Goal: Task Accomplishment & Management: Complete application form

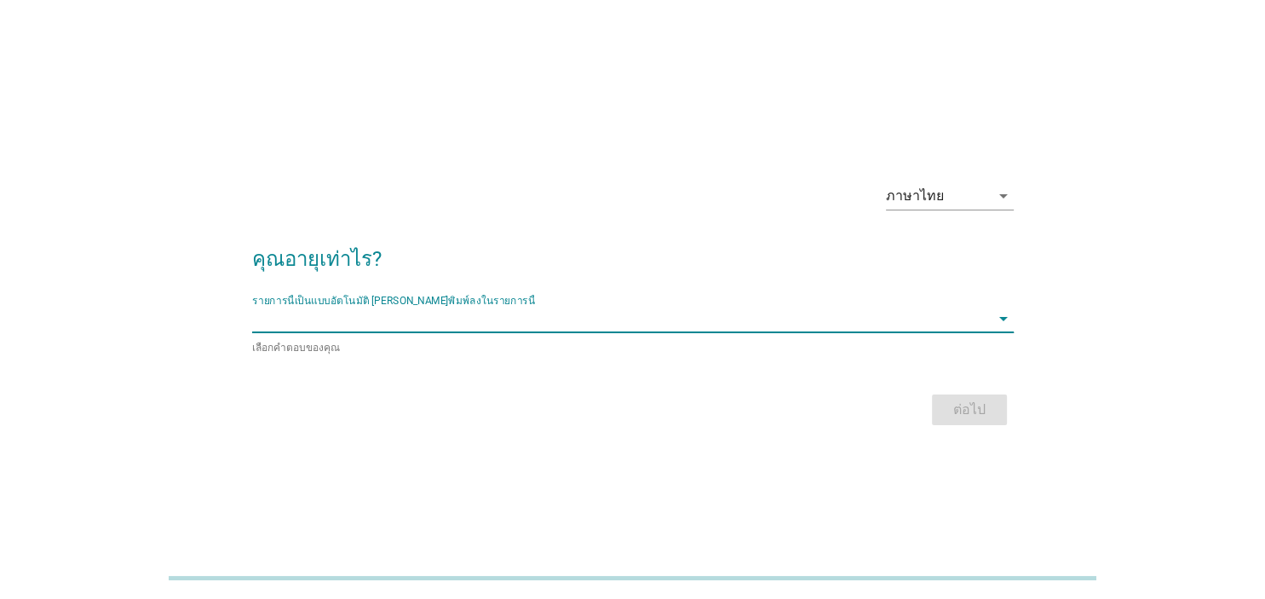
click at [865, 331] on input "รายการนี้เป็นแบบอัตโนมัติ คุณสามารถพิมพ์ลงในรายการนี้" at bounding box center [621, 318] width 738 height 27
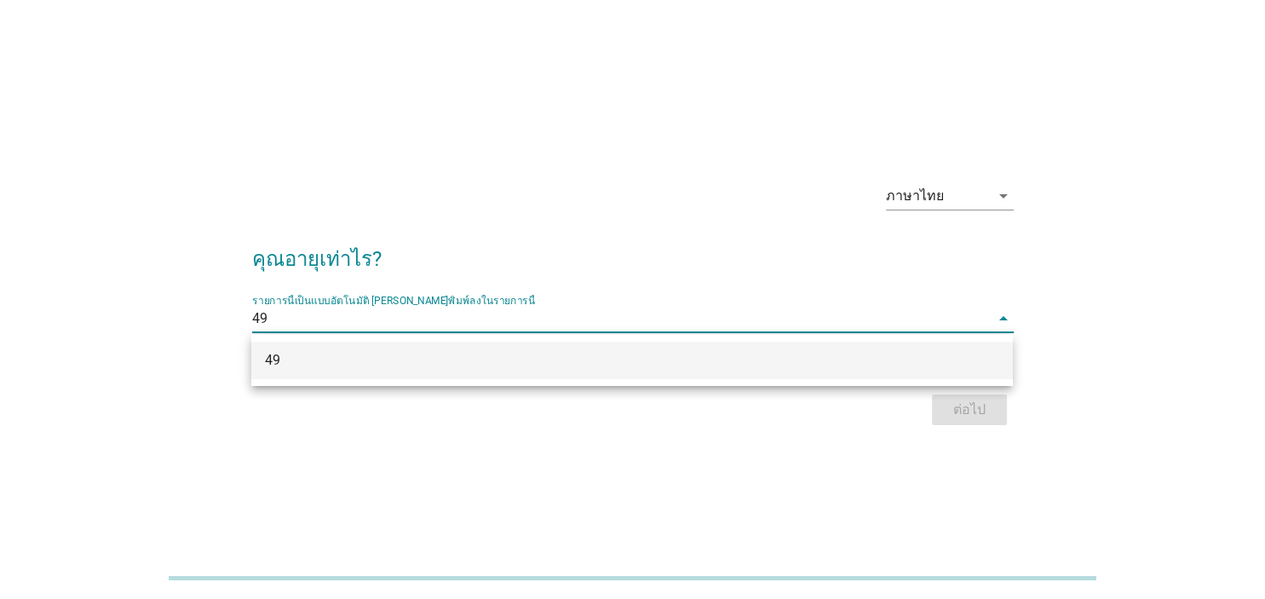
type input "49"
click at [1108, 340] on div "ภาษาไทย arrow_drop_down คุณอายุเท่าไร? รายการนี้เป็นแบบอัตโนมัติ [PERSON_NAME]พ…" at bounding box center [632, 299] width 1183 height 289
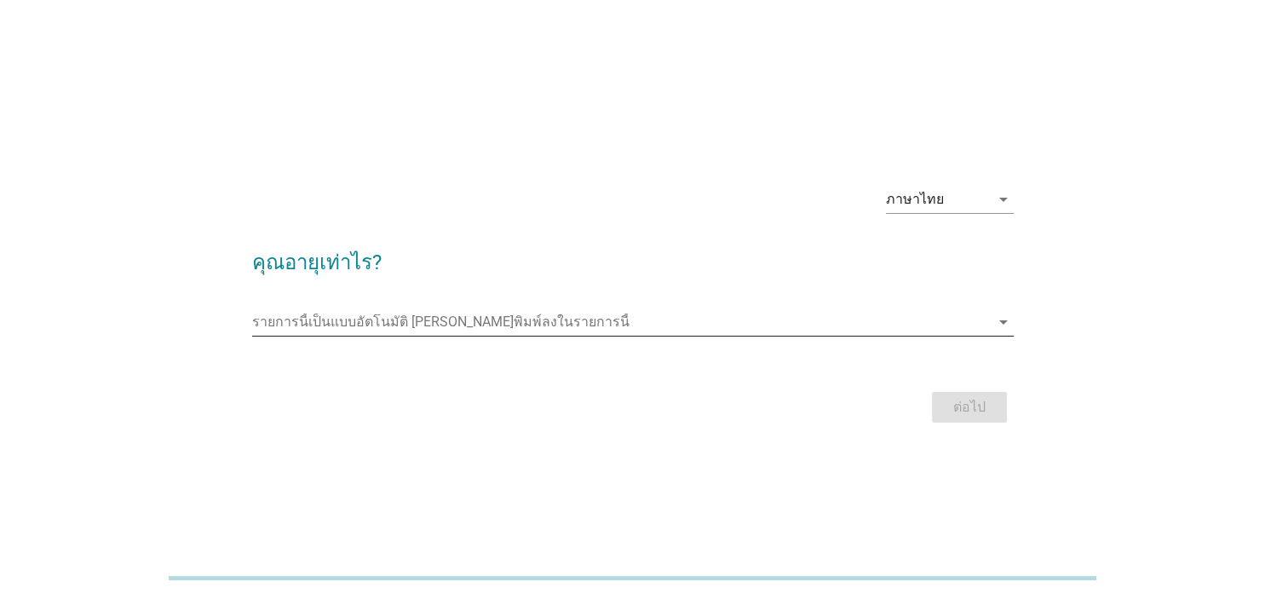
click at [890, 317] on input "รายการนี้เป็นแบบอัตโนมัติ คุณสามารถพิมพ์ลงในรายการนี้" at bounding box center [621, 321] width 738 height 27
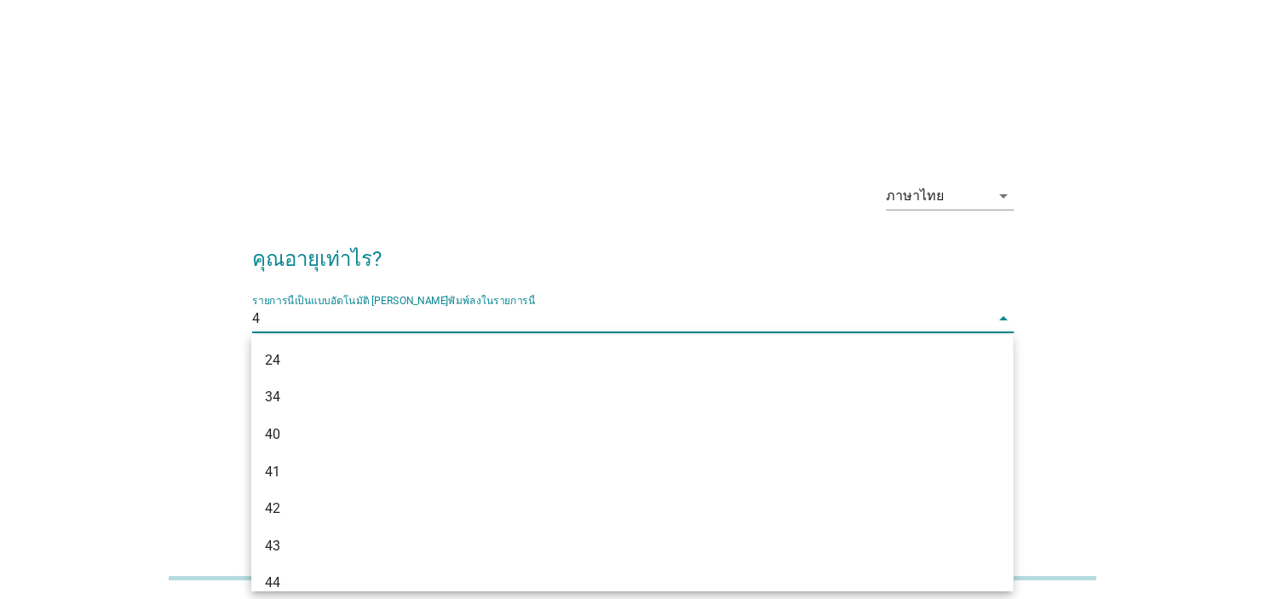
type input "49"
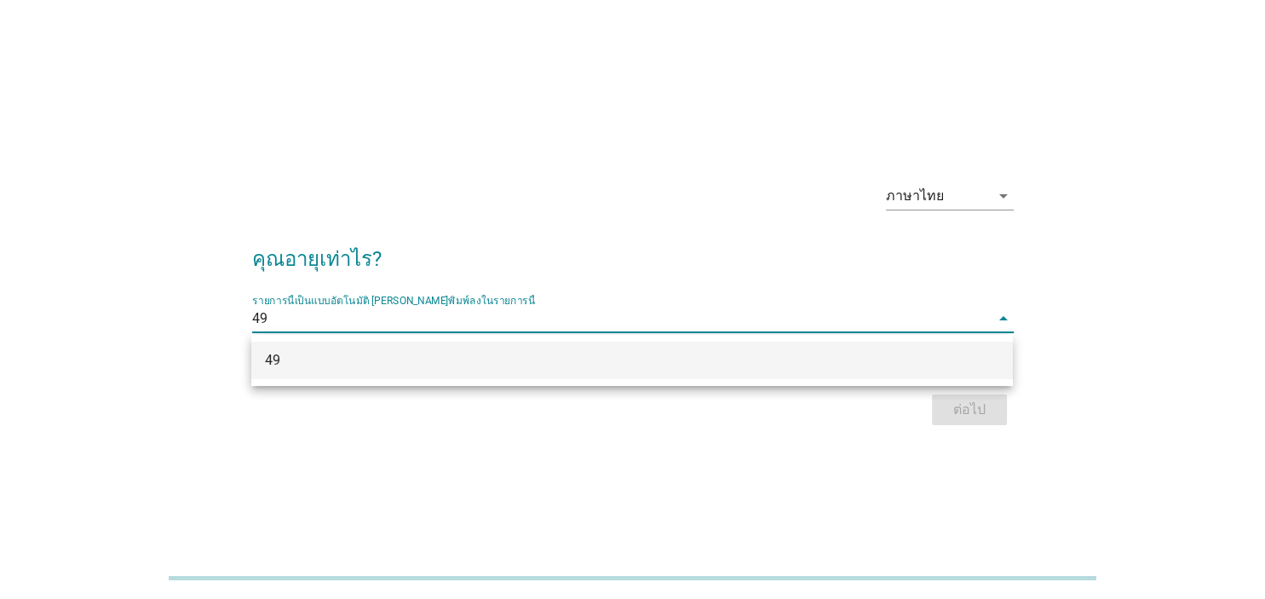
click at [291, 362] on div "49" at bounding box center [601, 360] width 673 height 20
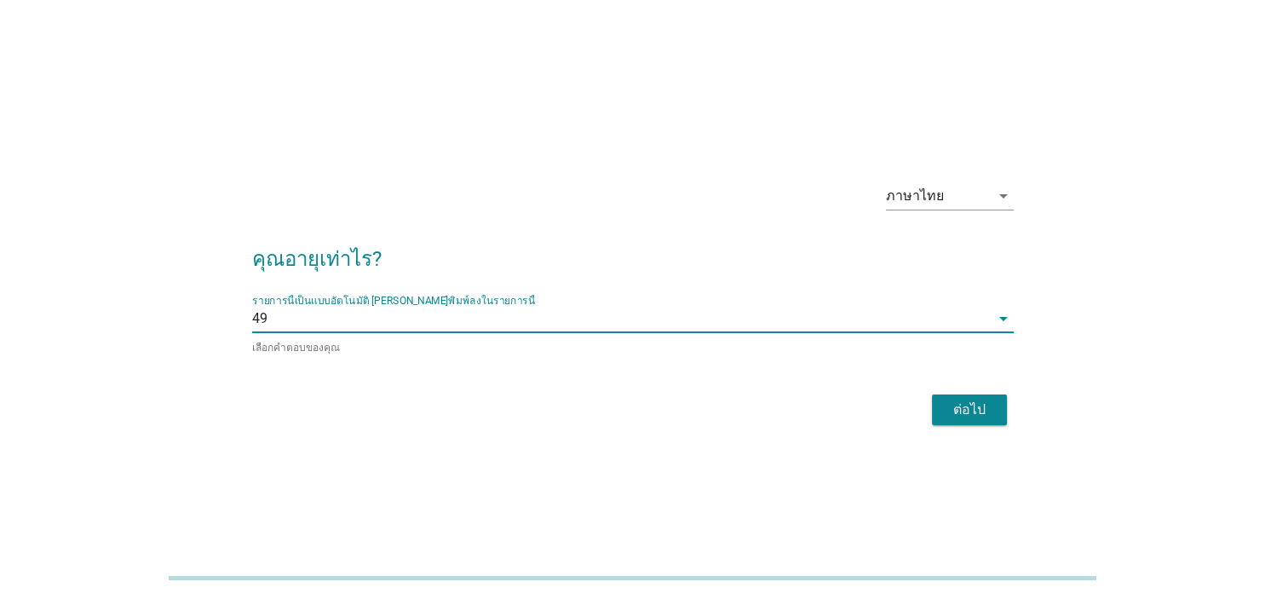
click at [956, 403] on div "ต่อไป" at bounding box center [970, 409] width 48 height 20
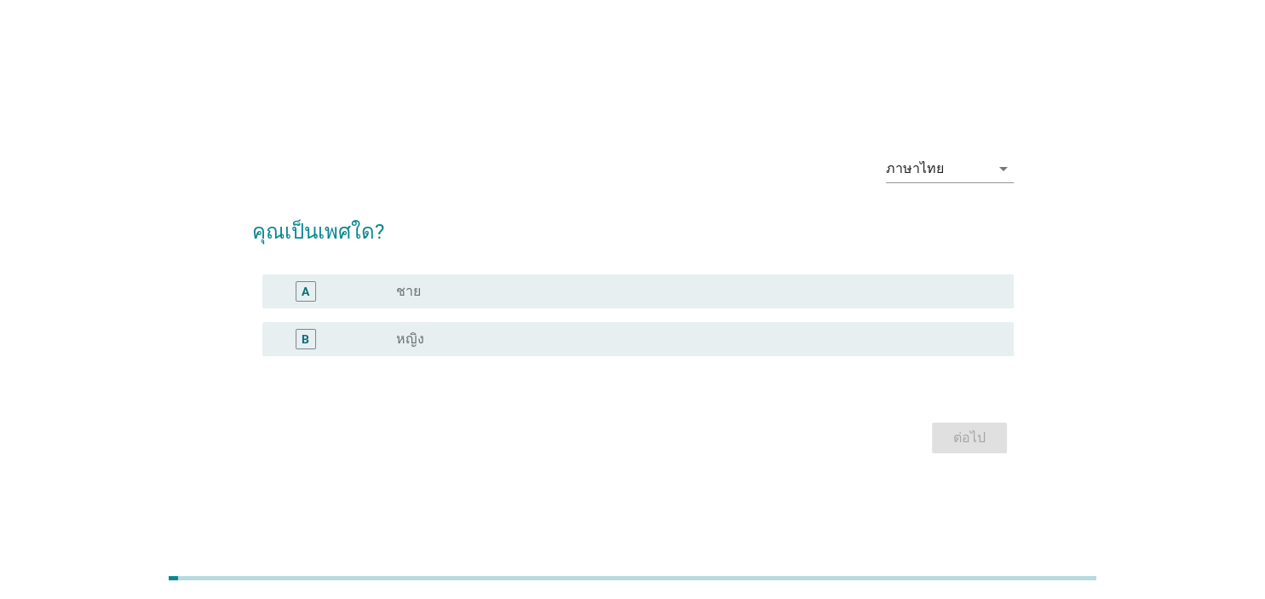
click at [894, 340] on div "radio_button_unchecked หญิง" at bounding box center [690, 339] width 589 height 17
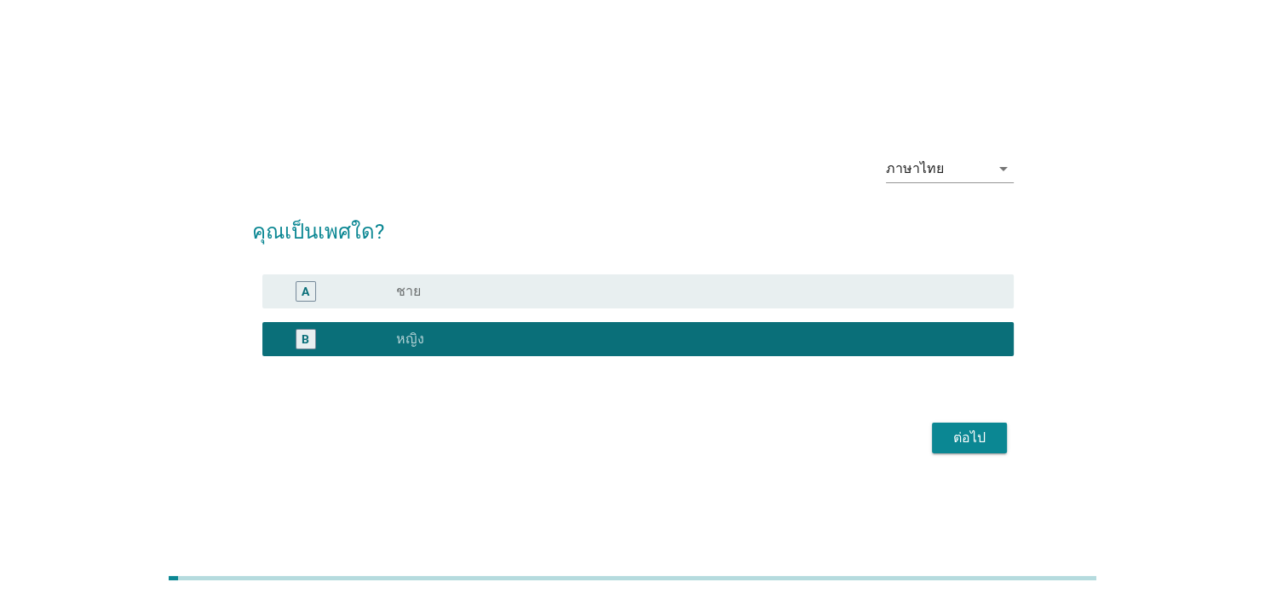
click at [964, 437] on div "ต่อไป" at bounding box center [970, 438] width 48 height 20
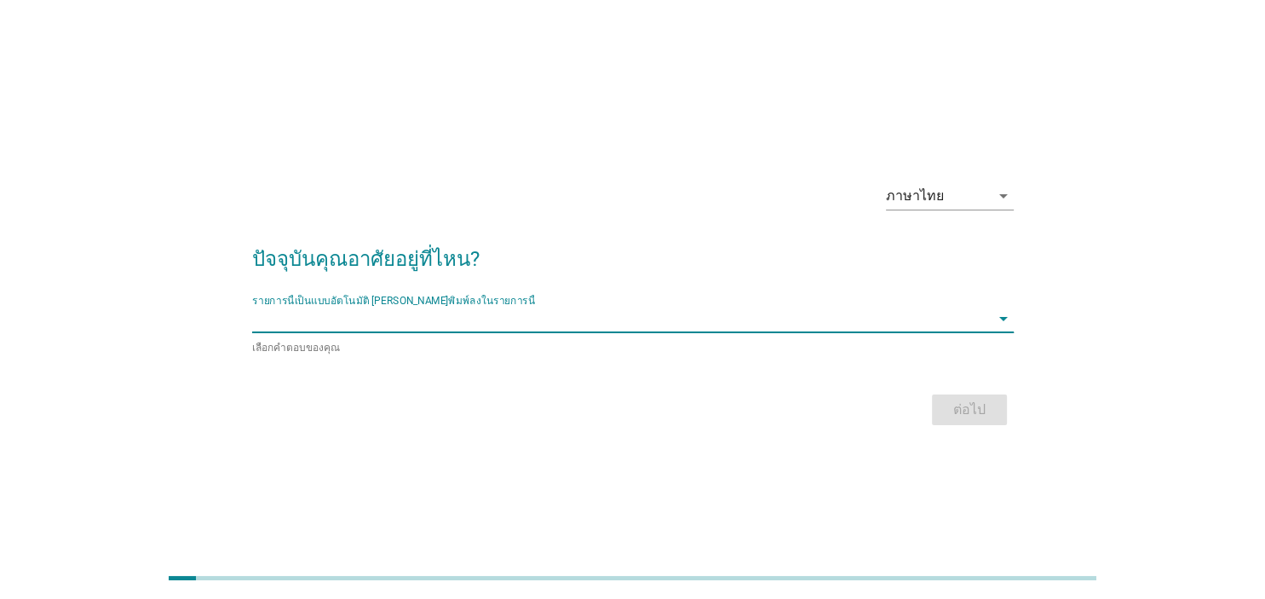
click at [890, 319] on input "รายการนี้เป็นแบบอัตโนมัติ คุณสามารถพิมพ์ลงในรายการนี้" at bounding box center [621, 318] width 738 height 27
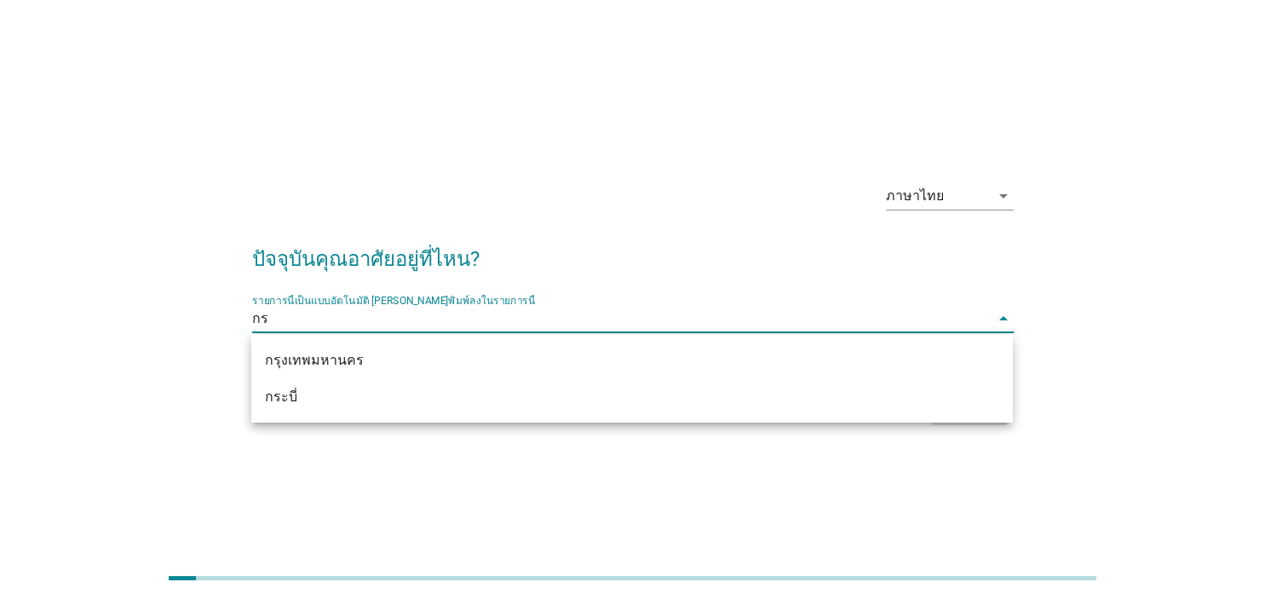
type input "กรุ"
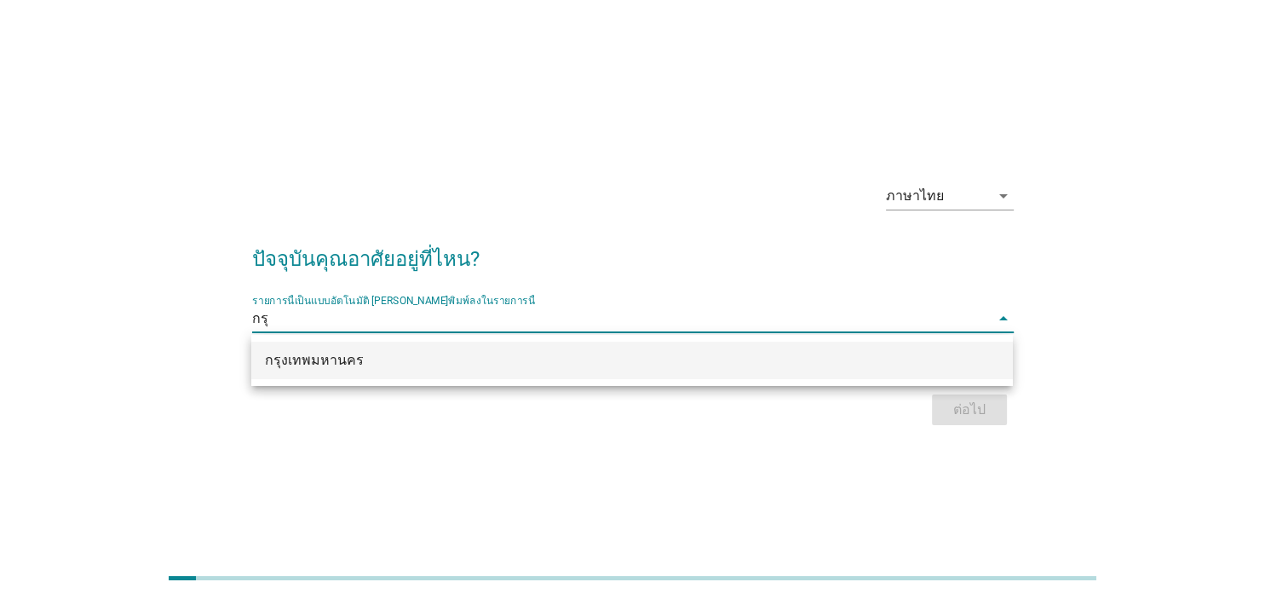
click at [354, 361] on div "กรุงเทพมหานคร" at bounding box center [601, 360] width 673 height 20
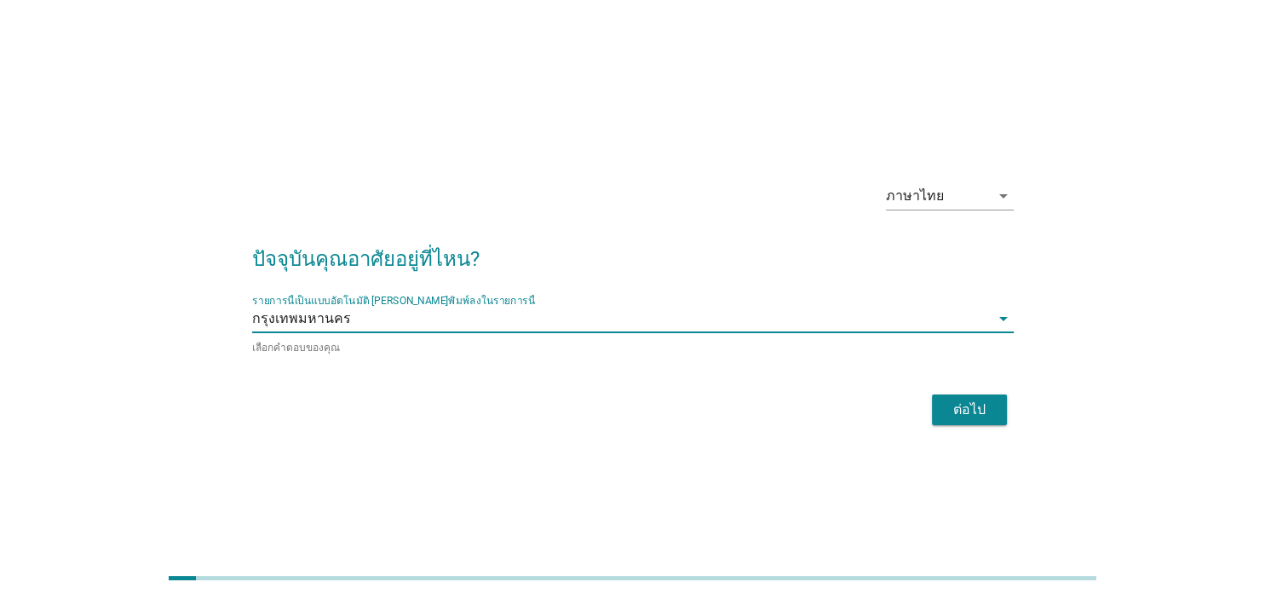
click at [1017, 408] on div "ภาษาไทย arrow_drop_down ปัจจุบันคุณอาศัยอยู่ที่ไหน? รายการนี้เป็นแบบอัตโนมัติ […" at bounding box center [633, 299] width 789 height 289
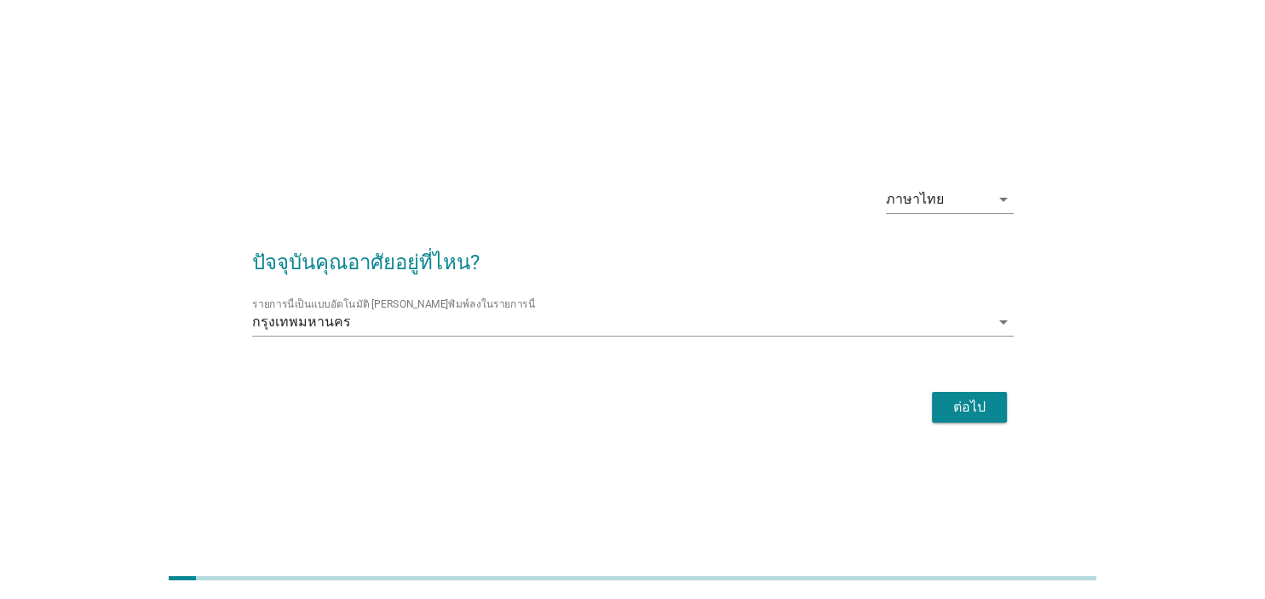
click at [946, 411] on div "ต่อไป" at bounding box center [970, 407] width 48 height 20
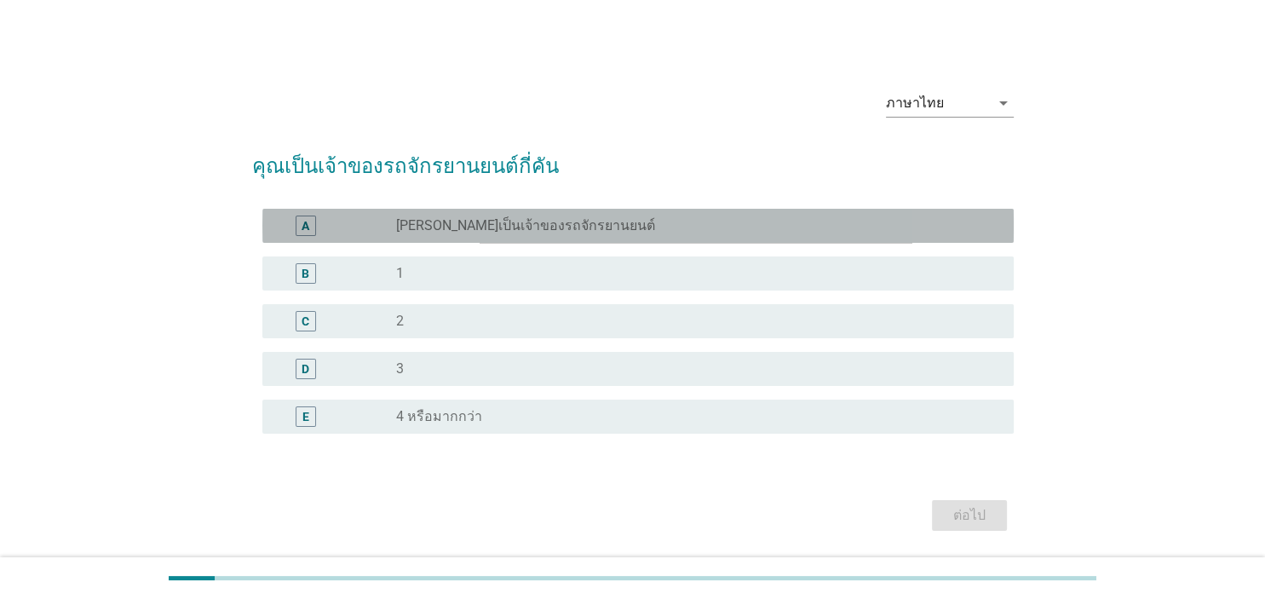
click at [813, 235] on div "radio_button_unchecked [PERSON_NAME]เป็นเจ้าของรถจักรยานยนต์" at bounding box center [697, 226] width 603 height 20
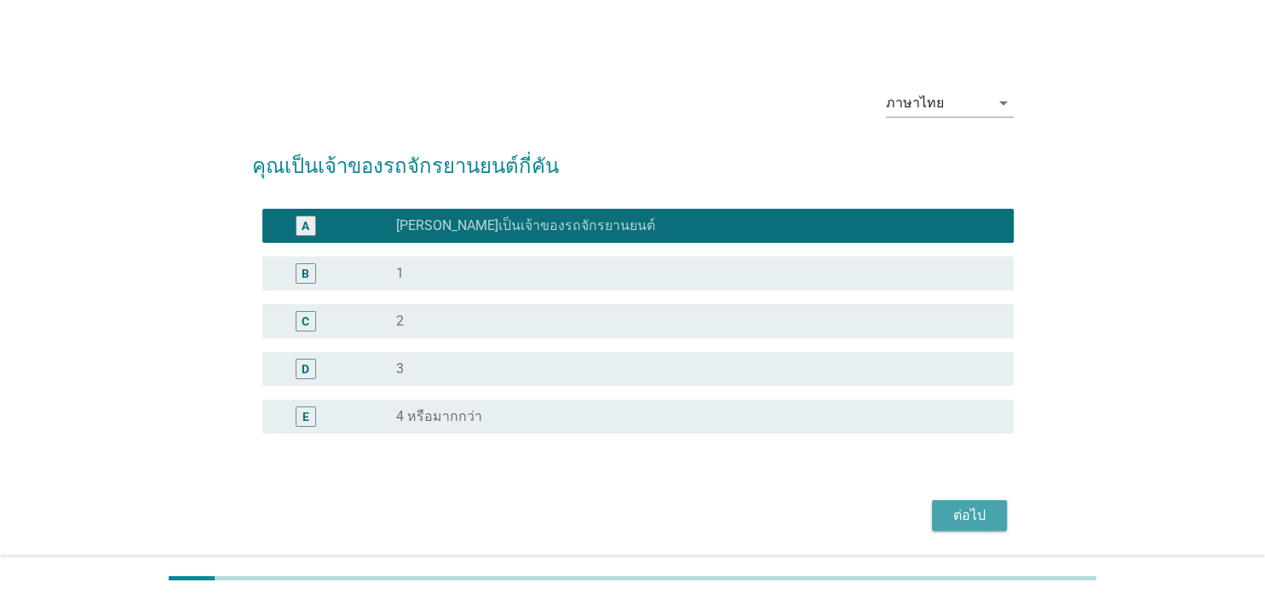
click at [958, 517] on div "ต่อไป" at bounding box center [970, 515] width 48 height 20
